Goal: Task Accomplishment & Management: Complete application form

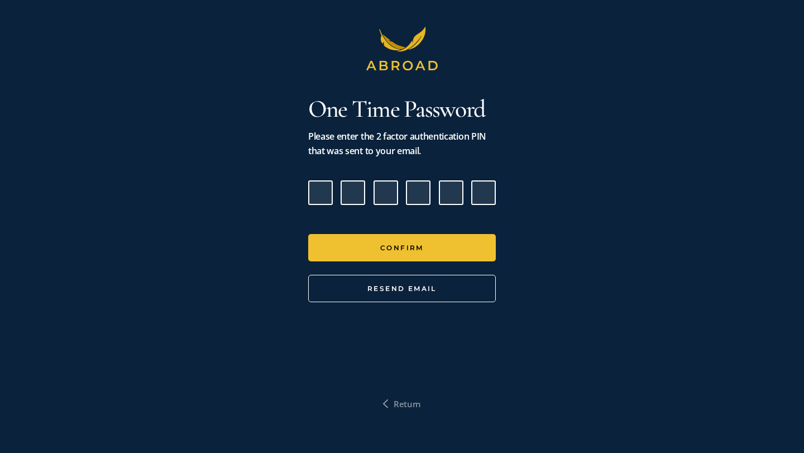
click at [320, 197] on input "Please enter verification code. Digit 1" at bounding box center [320, 192] width 25 height 25
paste input "7"
type input "9"
type input "7"
type input "0"
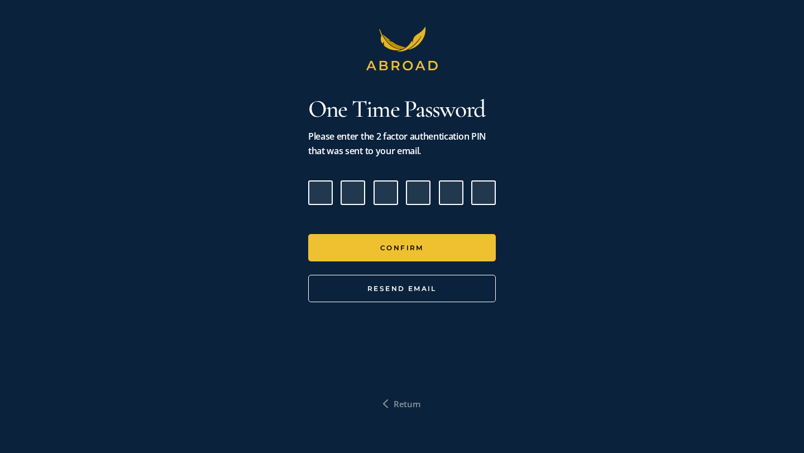
type input "7"
type input "2"
type input "7"
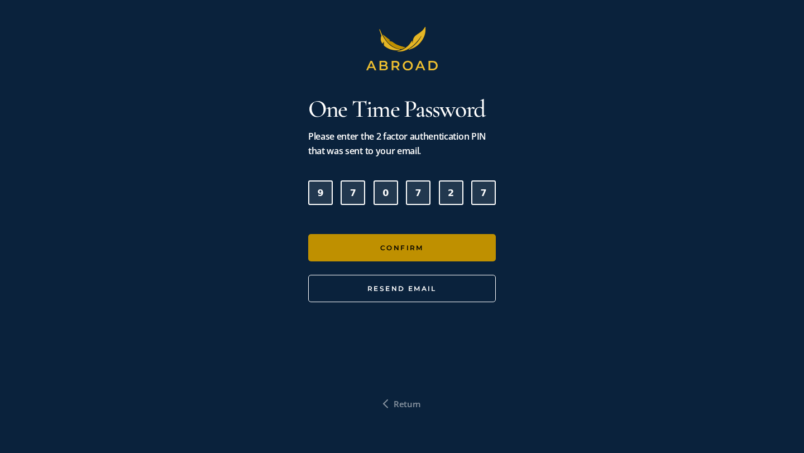
click at [390, 246] on button "Confirm" at bounding box center [402, 247] width 188 height 27
